Goal: Transaction & Acquisition: Purchase product/service

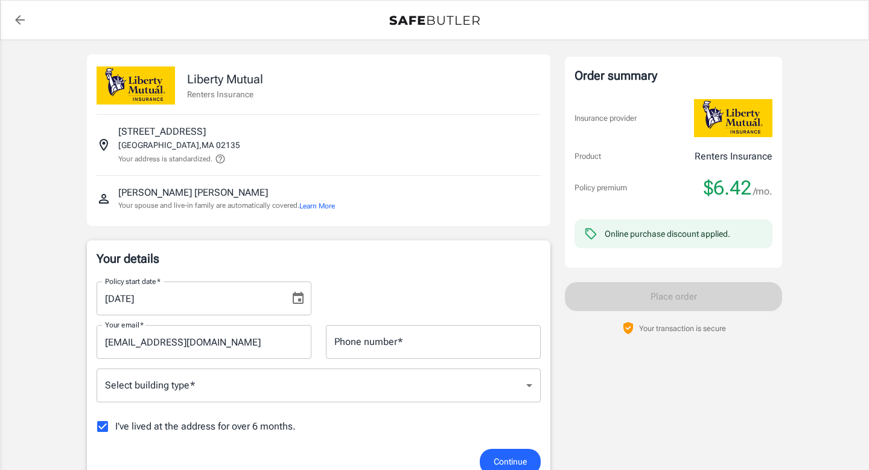
click at [312, 304] on div "Policy start date   * [DATE] Policy start date   *" at bounding box center [203, 298] width 229 height 34
click at [301, 302] on icon "Choose date, selected date is Aug 22, 2025" at bounding box center [298, 298] width 14 height 14
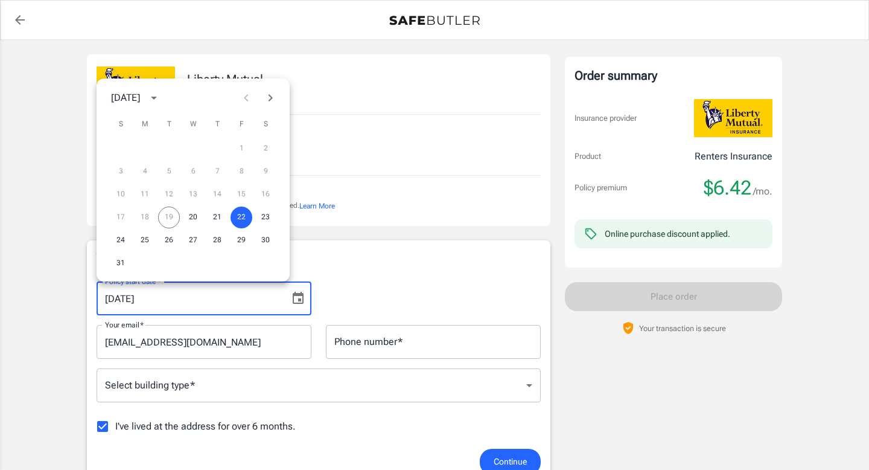
click at [272, 92] on icon "Next month" at bounding box center [270, 98] width 14 height 14
click at [149, 146] on button "1" at bounding box center [145, 149] width 22 height 22
type input "[DATE]"
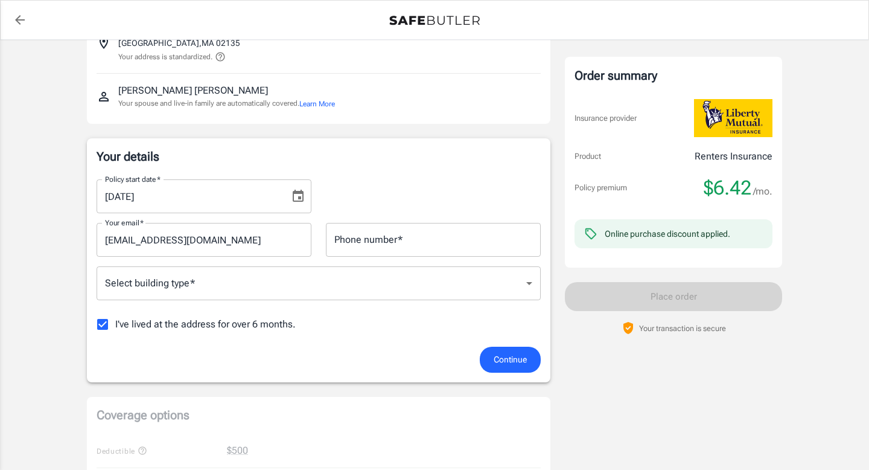
scroll to position [113, 0]
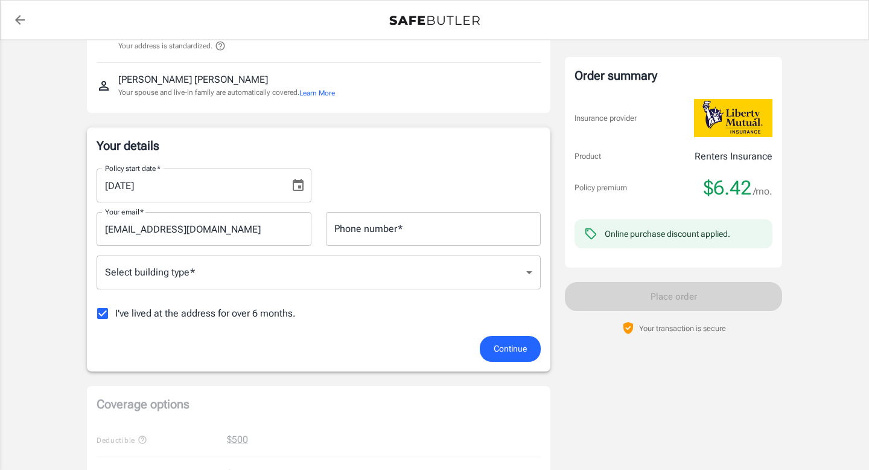
click at [237, 278] on body "Policy premium $ 6.42 /mo Liberty Mutual Renters Insurance [STREET_ADDRESS] You…" at bounding box center [434, 458] width 869 height 1142
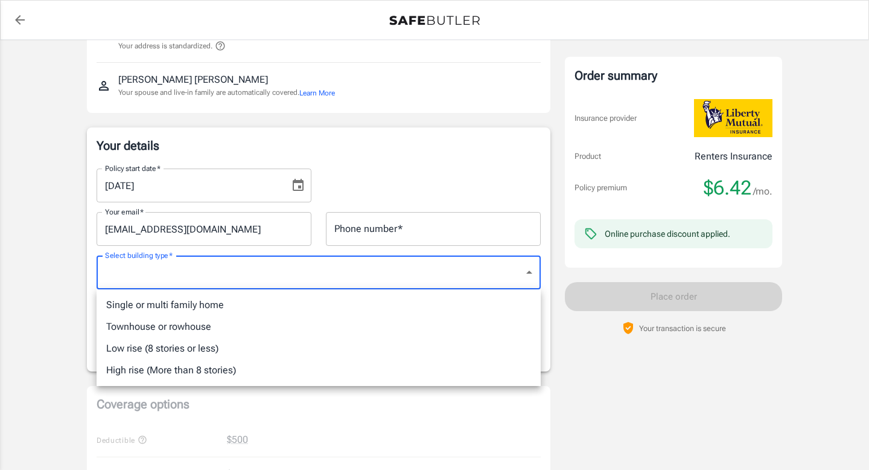
click at [211, 310] on li "Single or multi family home" at bounding box center [319, 305] width 444 height 22
type input "singlefamily"
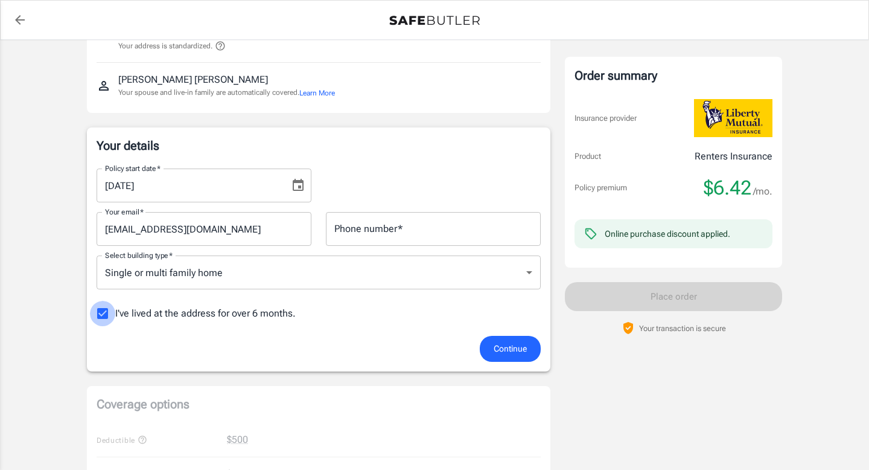
click at [99, 313] on input "I've lived at the address for over 6 months." at bounding box center [102, 313] width 25 height 25
checkbox input "false"
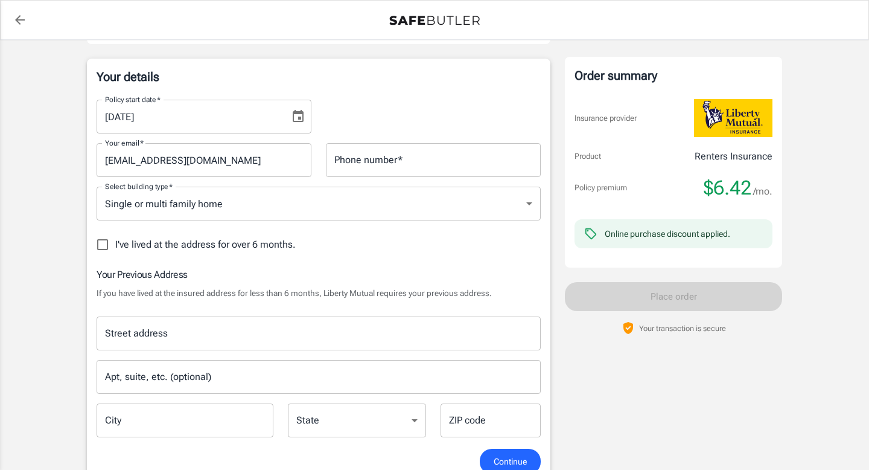
scroll to position [213, 0]
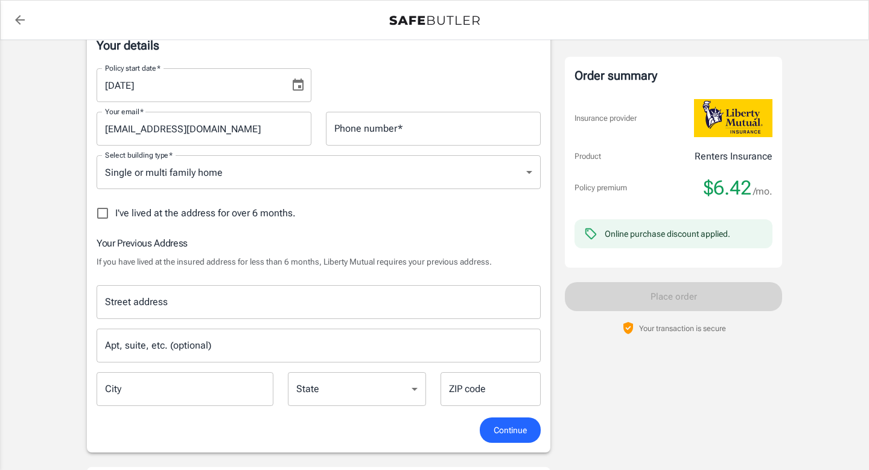
click at [313, 316] on div "Street address" at bounding box center [319, 302] width 444 height 34
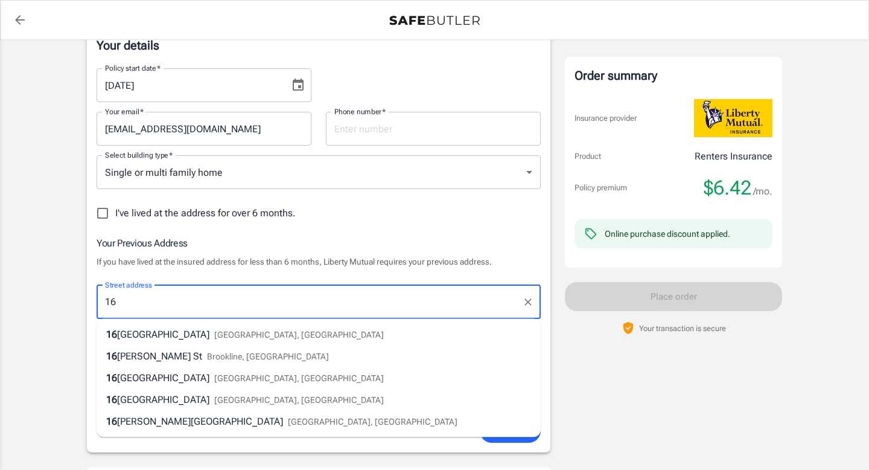
type input "[GEOGRAPHIC_DATA]"
type input "2034565614"
type input "Brookline"
type input "02445"
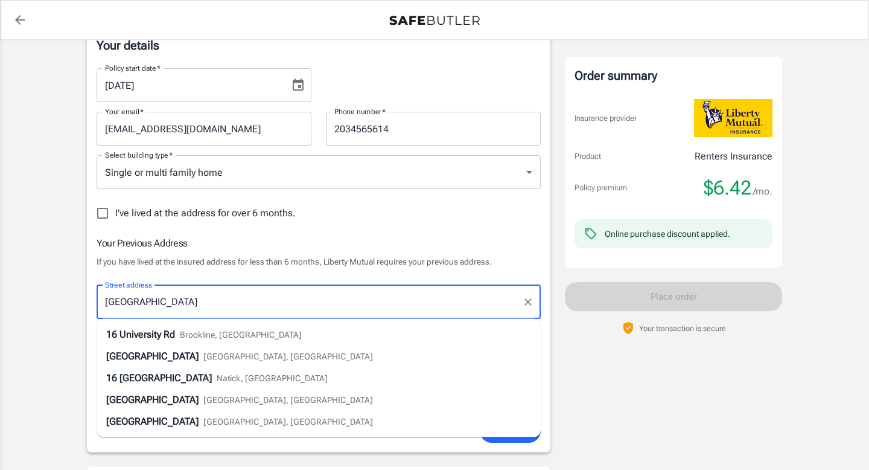
click at [30, 299] on div "Policy premium $ 6.42 /mo Liberty Mutual Renters Insurance [STREET_ADDRESS] You…" at bounding box center [434, 426] width 869 height 1198
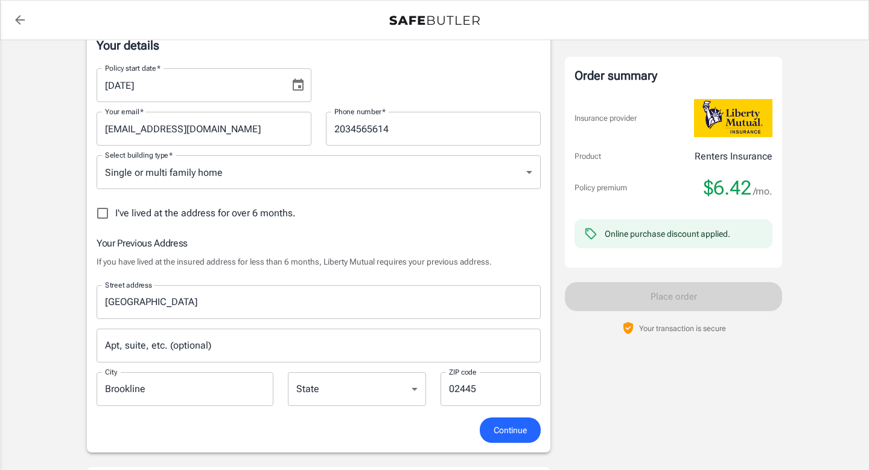
scroll to position [217, 0]
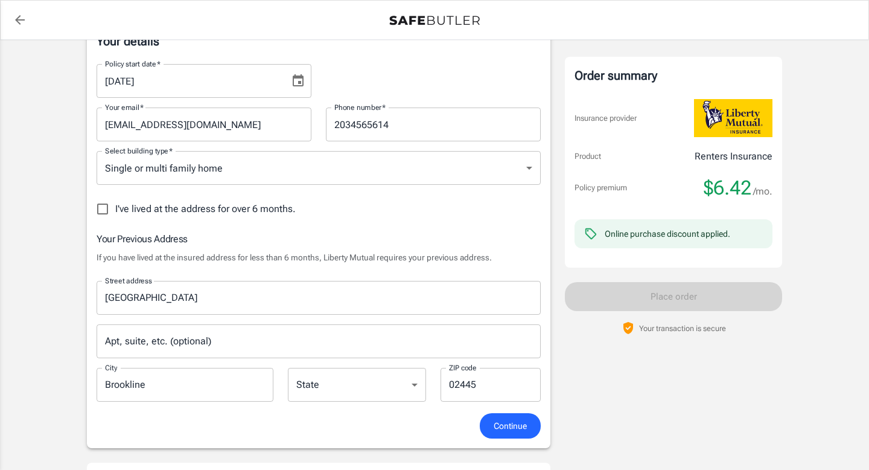
click at [369, 392] on select "[US_STATE] [US_STATE] [US_STATE] [US_STATE] [US_STATE] [US_STATE] [US_STATE] [U…" at bounding box center [357, 385] width 138 height 34
select select "MA"
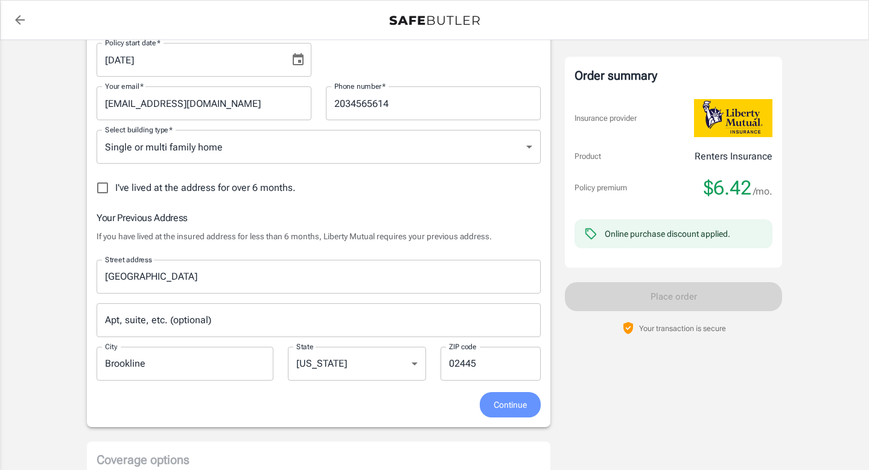
click at [514, 397] on span "Continue" at bounding box center [510, 404] width 33 height 15
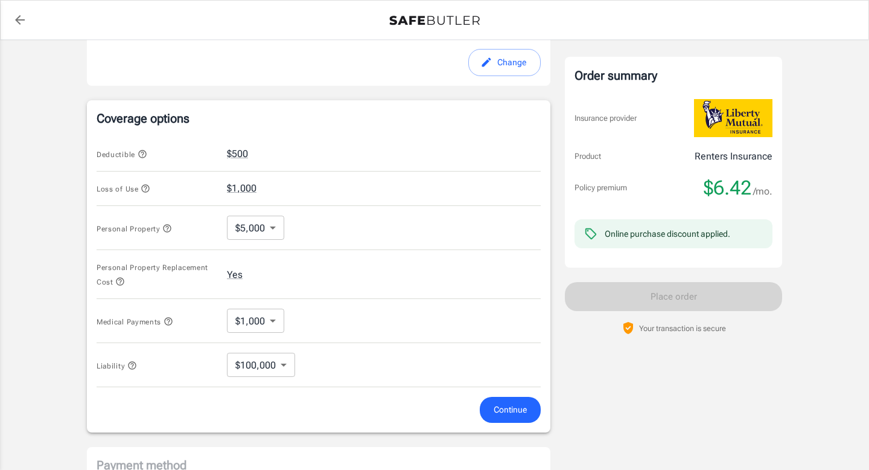
scroll to position [475, 0]
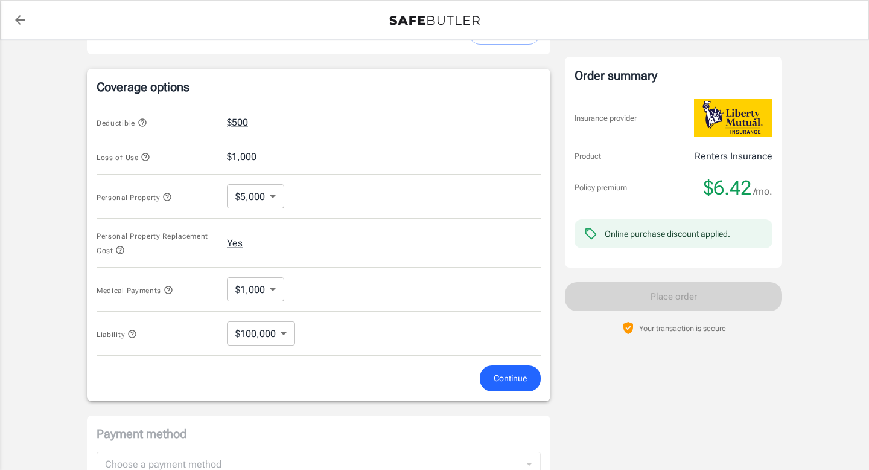
click at [269, 207] on body "Policy premium $ 6.42 /mo Liberty Mutual Renters Insurance [STREET_ADDRESS] You…" at bounding box center [434, 118] width 869 height 1187
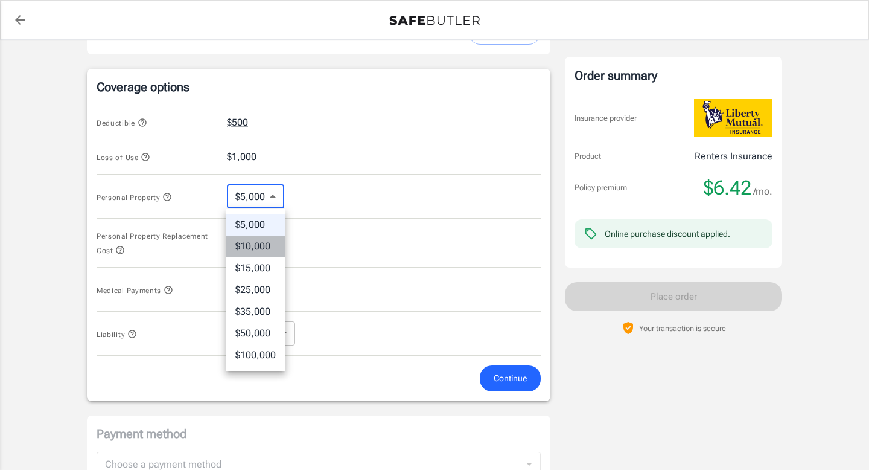
click at [264, 245] on li "$10,000" at bounding box center [256, 246] width 60 height 22
type input "10000"
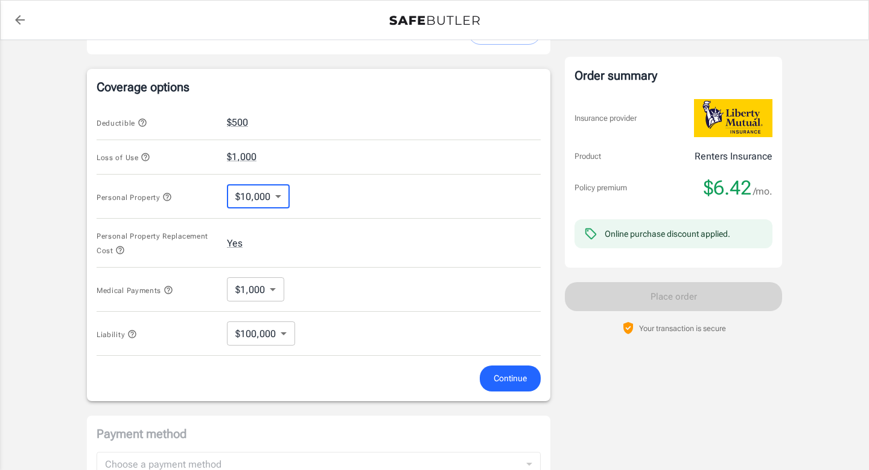
click at [499, 379] on span "Continue" at bounding box center [510, 378] width 33 height 15
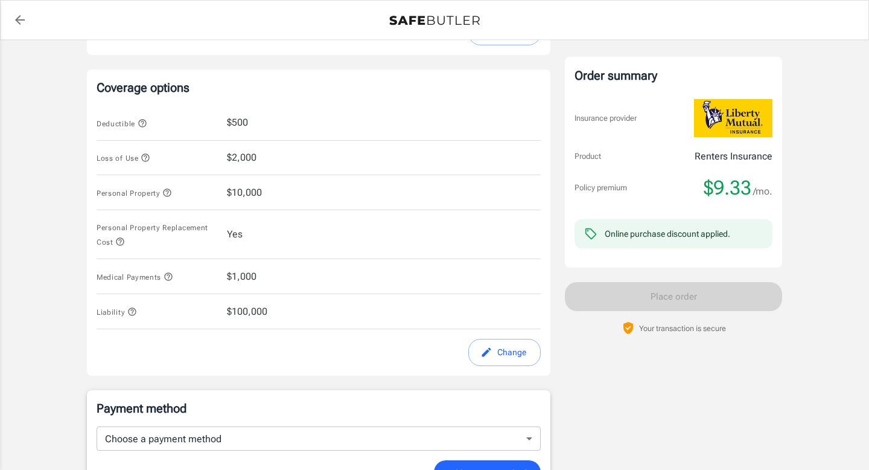
scroll to position [472, 0]
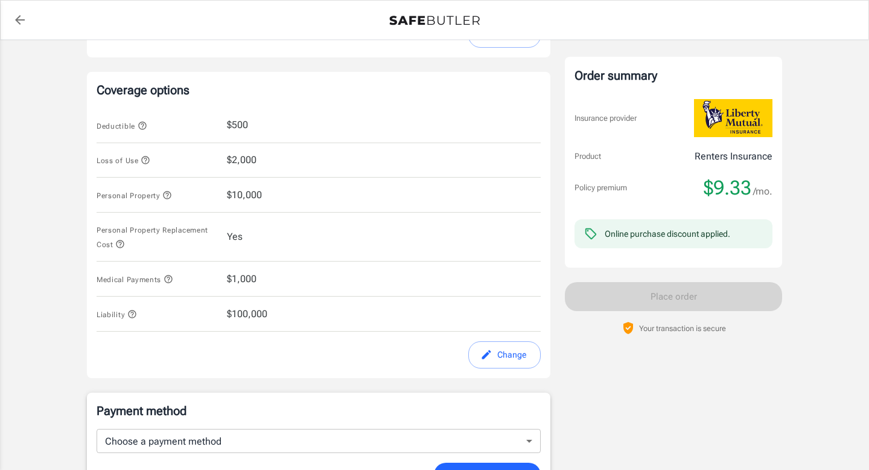
click at [273, 198] on div "Personal Property $10,000" at bounding box center [319, 194] width 444 height 35
click at [238, 196] on span "$10,000" at bounding box center [244, 195] width 35 height 14
click at [507, 351] on button "Change" at bounding box center [504, 354] width 72 height 27
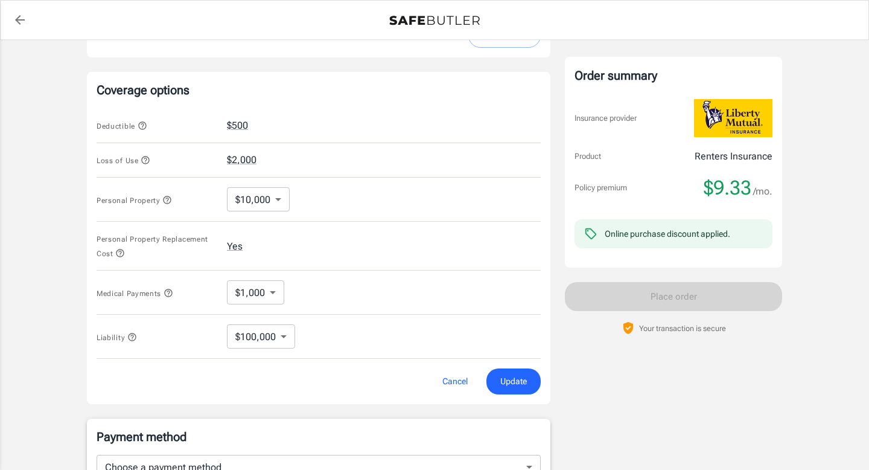
click at [255, 196] on body "Policy premium $ 9.33 /mo Liberty Mutual Renters Insurance [STREET_ADDRESS] You…" at bounding box center [434, 121] width 869 height 1187
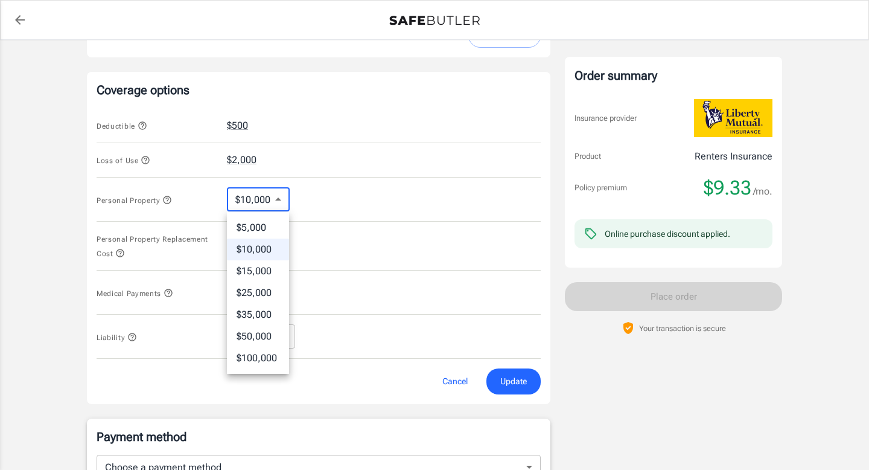
click at [256, 219] on li "$5,000" at bounding box center [258, 228] width 62 height 22
type input "5000"
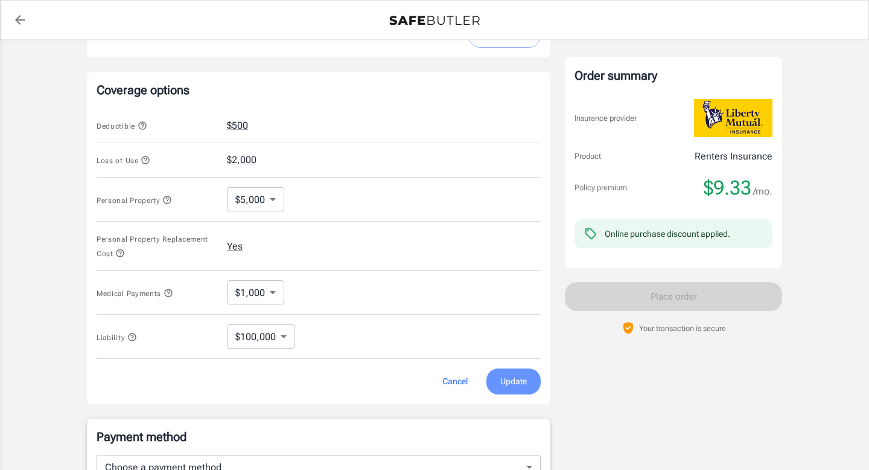
click at [495, 380] on button "Update" at bounding box center [514, 381] width 54 height 26
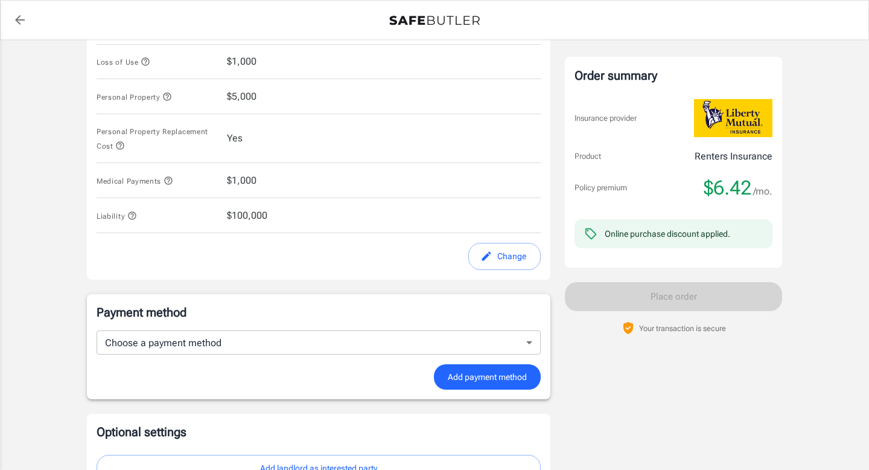
scroll to position [584, 0]
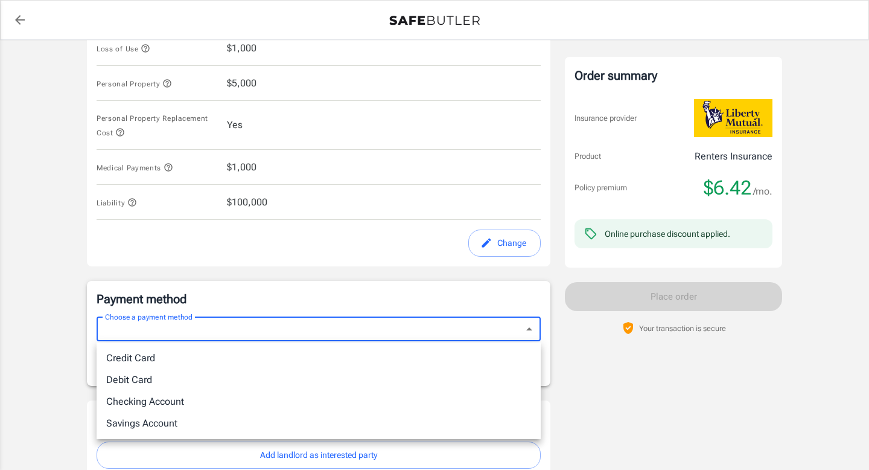
click at [333, 376] on li "Debit Card" at bounding box center [319, 380] width 444 height 22
type input "debit"
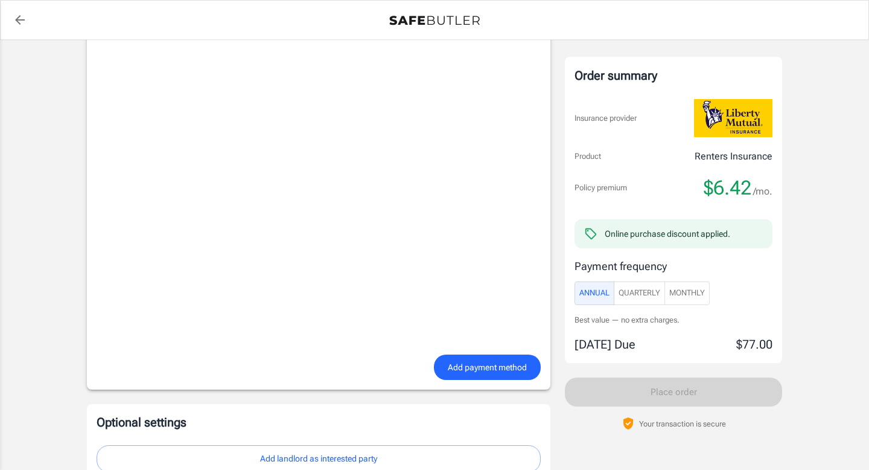
scroll to position [890, 0]
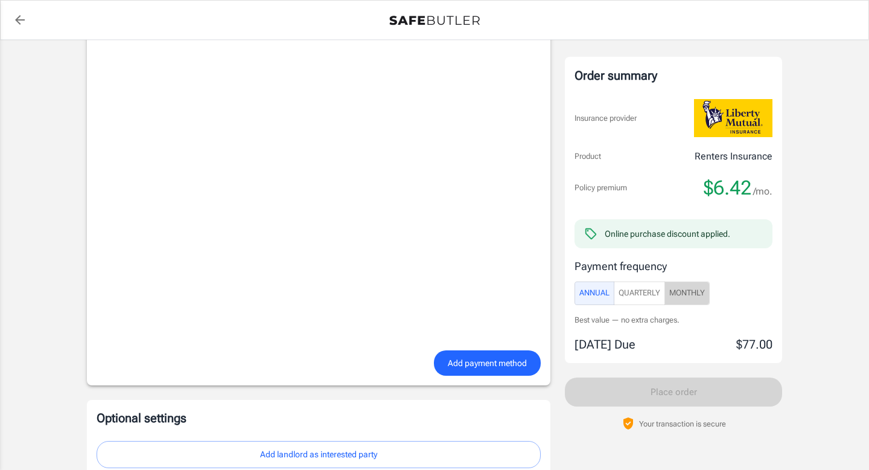
click at [702, 293] on span "Monthly" at bounding box center [688, 293] width 36 height 14
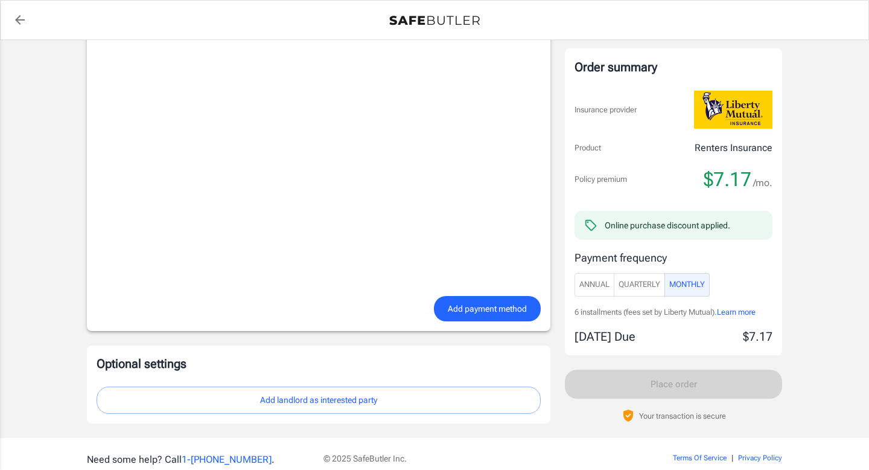
scroll to position [967, 0]
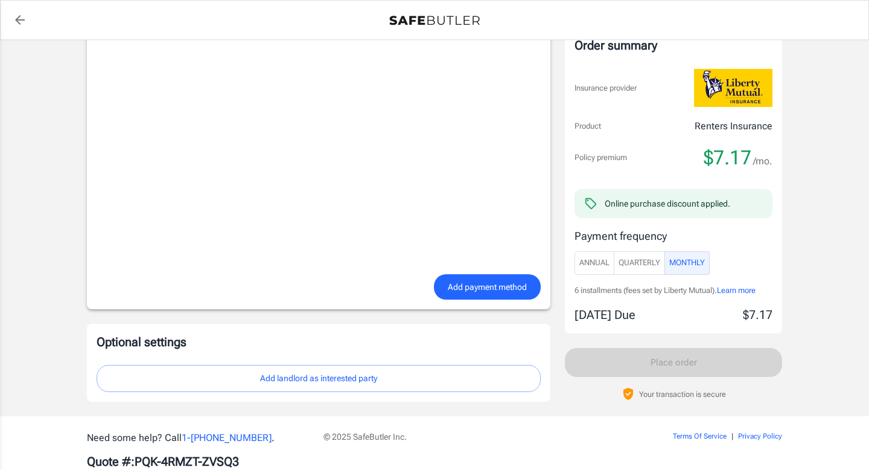
click at [494, 290] on span "Add payment method" at bounding box center [487, 287] width 79 height 15
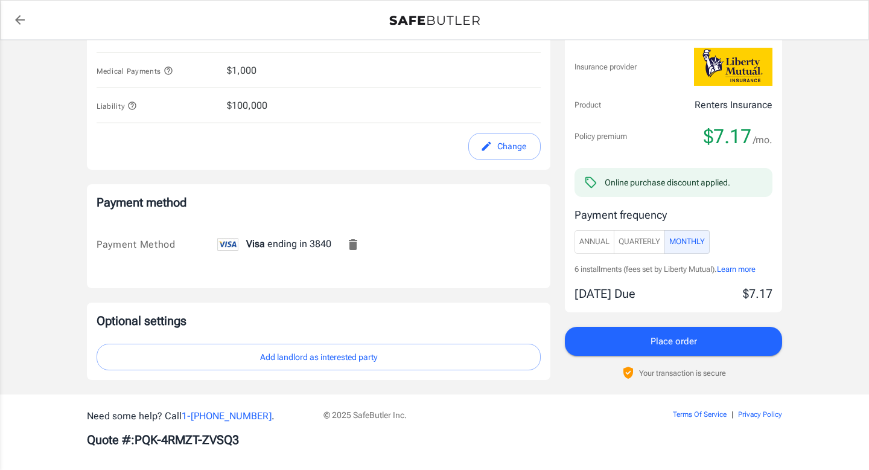
scroll to position [678, 0]
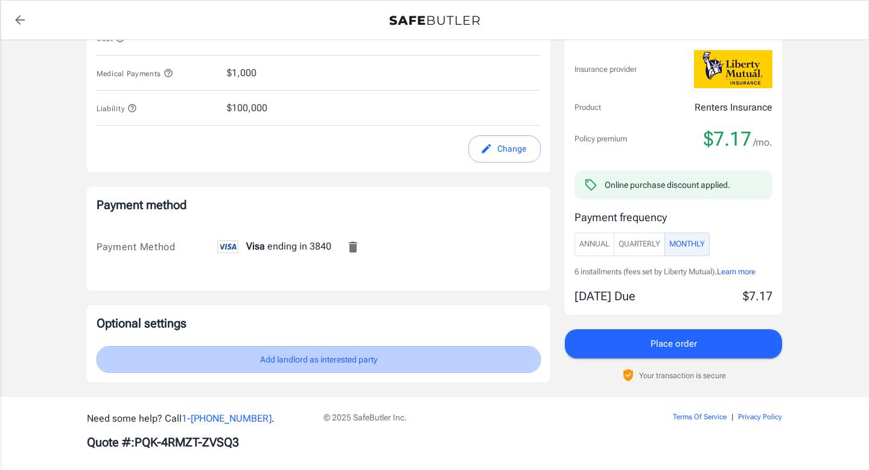
click at [386, 358] on button "Add landlord as interested party" at bounding box center [319, 359] width 444 height 27
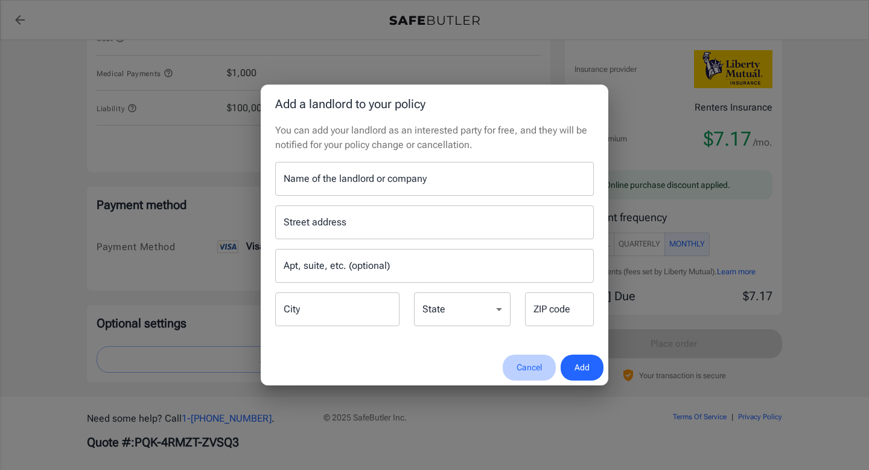
click at [535, 365] on button "Cancel" at bounding box center [529, 367] width 53 height 26
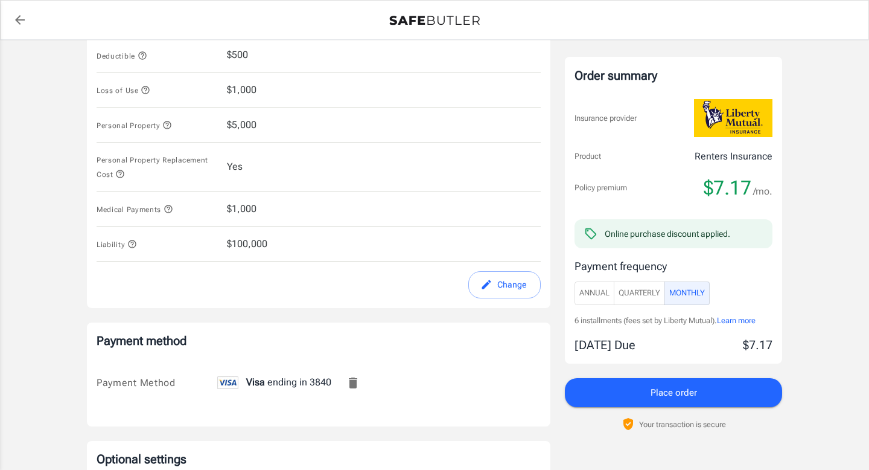
scroll to position [543, 0]
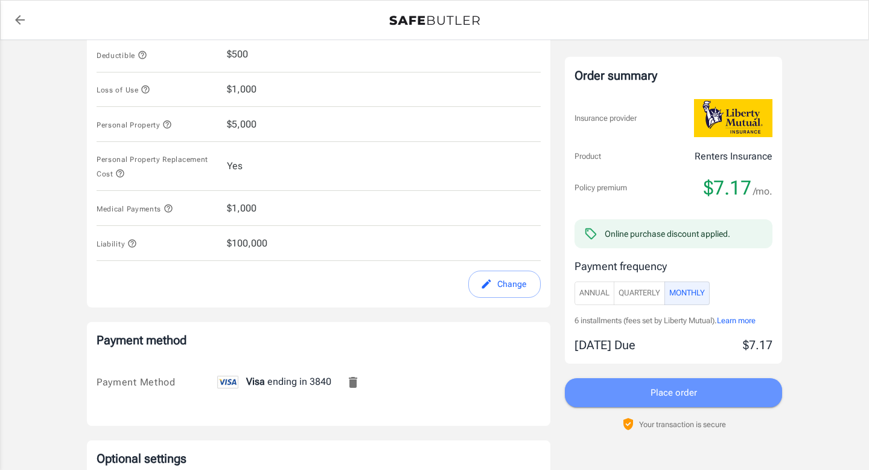
click at [698, 395] on button "Place order" at bounding box center [673, 392] width 217 height 29
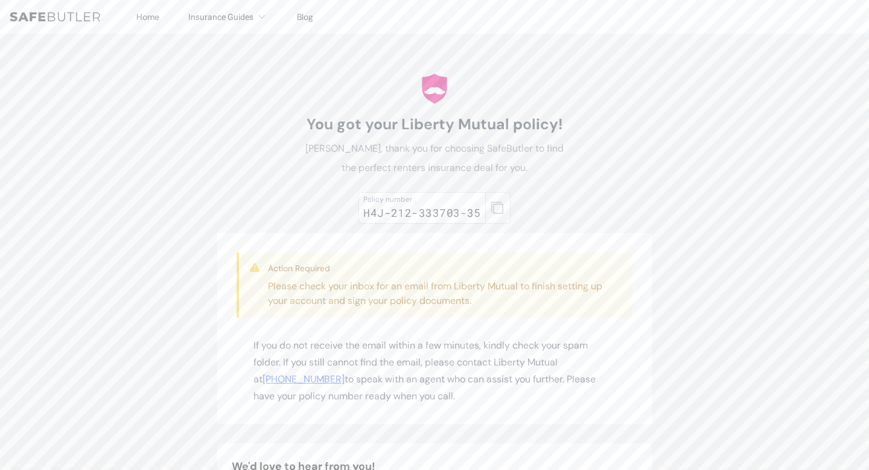
click at [497, 208] on icon "button" at bounding box center [497, 208] width 12 height 12
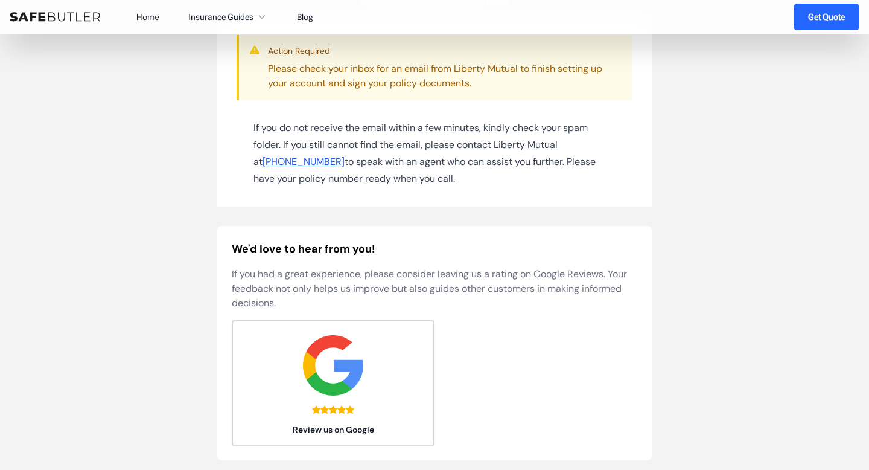
scroll to position [220, 0]
